Goal: Transaction & Acquisition: Purchase product/service

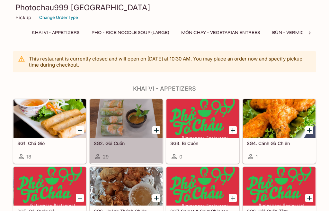
click at [132, 137] on div at bounding box center [126, 118] width 73 height 39
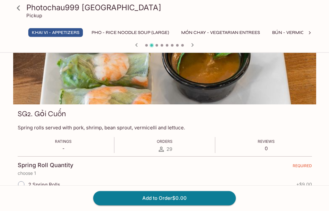
scroll to position [36, 0]
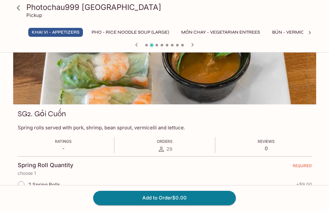
click at [22, 14] on link at bounding box center [18, 8] width 16 height 16
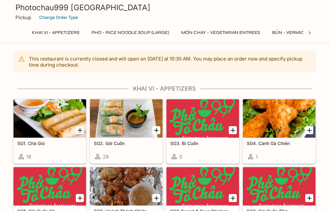
click at [303, 38] on div at bounding box center [309, 33] width 13 height 10
click at [297, 36] on button "Smoothies with Pearls" at bounding box center [322, 32] width 65 height 9
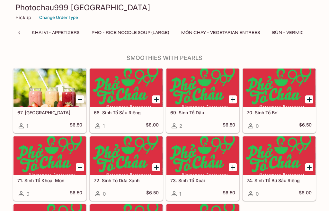
scroll to position [0, 0]
click at [66, 33] on button "Khai Vi - Appetizers" at bounding box center [55, 32] width 55 height 9
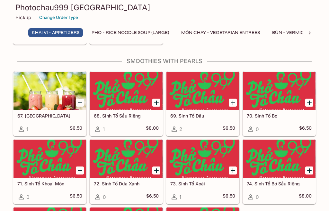
scroll to position [31, 0]
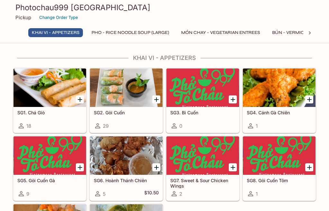
click at [55, 105] on div at bounding box center [49, 88] width 73 height 39
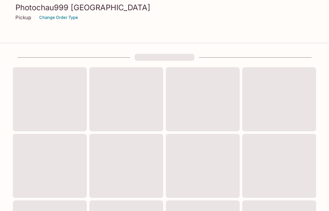
scroll to position [31, 0]
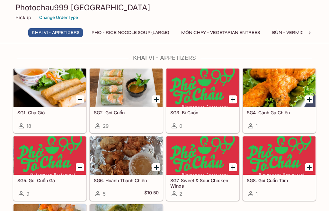
click at [131, 96] on div at bounding box center [126, 88] width 73 height 39
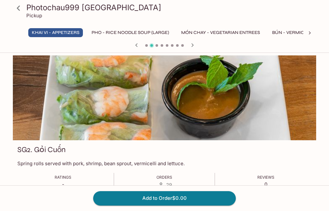
scroll to position [31, 0]
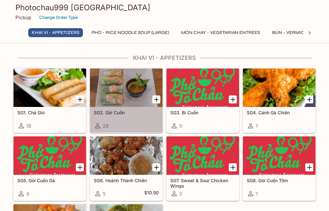
click at [137, 92] on div at bounding box center [126, 88] width 73 height 39
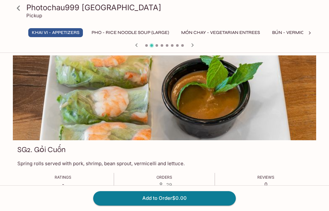
click at [286, 85] on div at bounding box center [164, 98] width 303 height 85
click at [21, 7] on icon at bounding box center [18, 8] width 11 height 11
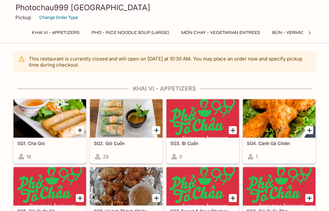
click at [252, 37] on button "MÓN CHAY - Vegetarian Entrees" at bounding box center [220, 32] width 86 height 9
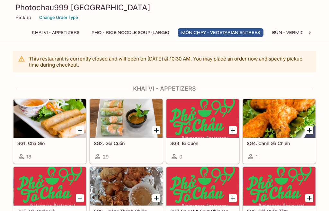
scroll to position [759, 0]
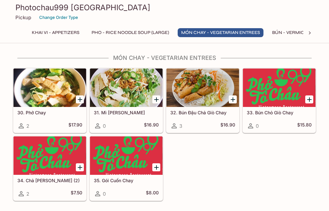
click at [137, 103] on div at bounding box center [126, 88] width 73 height 39
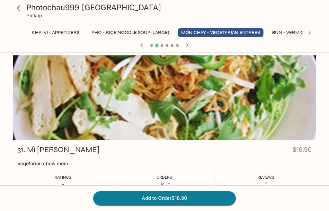
click at [295, 29] on button "BÚN - Vermicelli Noodles" at bounding box center [303, 32] width 71 height 9
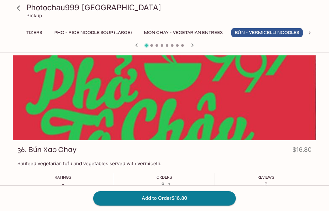
scroll to position [0, 39]
click at [307, 33] on icon at bounding box center [309, 33] width 6 height 6
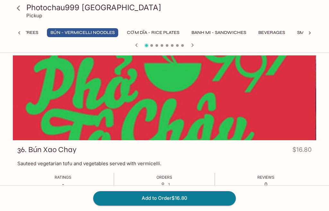
scroll to position [0, 264]
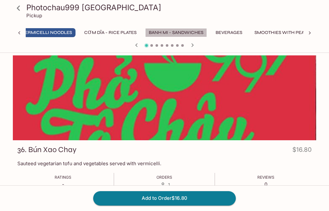
click at [204, 33] on button "Banh Mi - Sandwiches" at bounding box center [176, 32] width 62 height 9
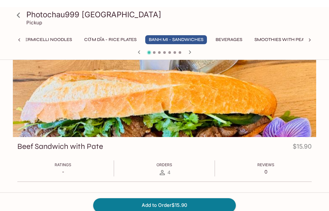
scroll to position [0, 0]
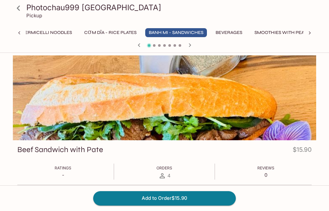
click at [309, 35] on icon at bounding box center [309, 33] width 6 height 6
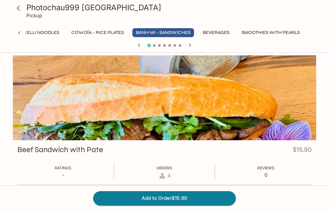
click at [101, 31] on button "CƠM DĨA - Rice Plates" at bounding box center [97, 32] width 59 height 9
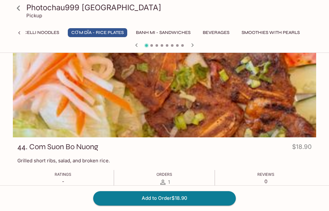
scroll to position [0, 0]
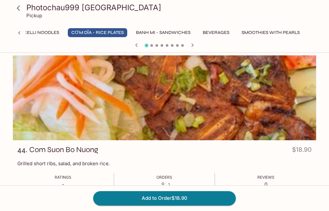
click at [189, 47] on icon "button" at bounding box center [192, 45] width 8 height 8
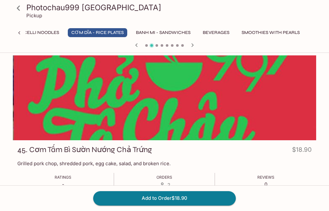
click at [191, 47] on icon "button" at bounding box center [192, 45] width 8 height 8
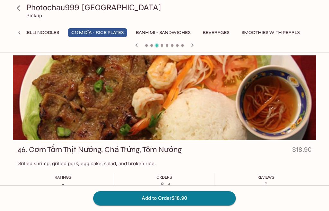
click at [190, 47] on icon "button" at bounding box center [192, 45] width 8 height 8
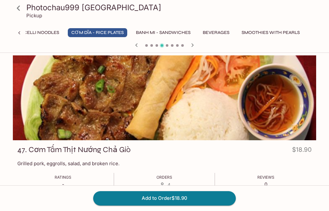
click at [196, 46] on icon "button" at bounding box center [192, 45] width 8 height 8
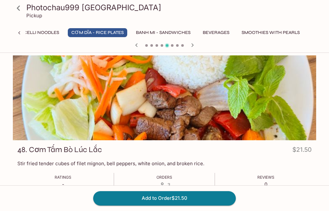
click at [195, 46] on icon "button" at bounding box center [192, 45] width 8 height 8
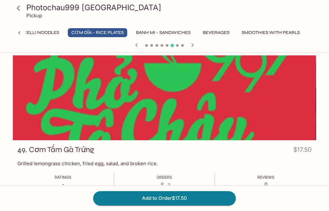
click at [188, 52] on div "Photochau999 [GEOGRAPHIC_DATA] Pickup Khai Vi - Appetizers Pho - Rice Noodle So…" at bounding box center [164, 26] width 329 height 53
click at [195, 46] on icon "button" at bounding box center [192, 45] width 8 height 8
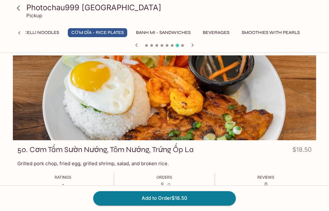
click at [195, 47] on icon "button" at bounding box center [192, 45] width 8 height 8
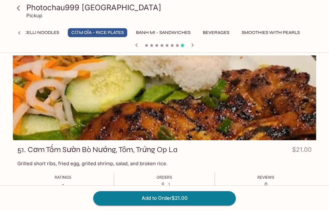
click at [18, 11] on icon at bounding box center [18, 8] width 11 height 11
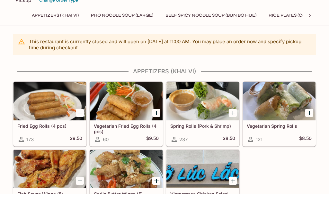
scroll to position [18, 0]
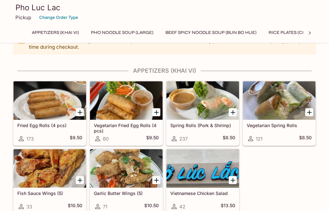
click at [211, 110] on div at bounding box center [202, 101] width 73 height 39
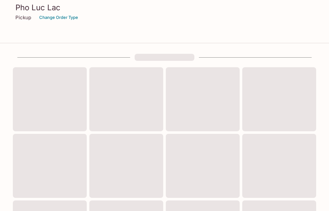
scroll to position [18, 0]
